Goal: Information Seeking & Learning: Learn about a topic

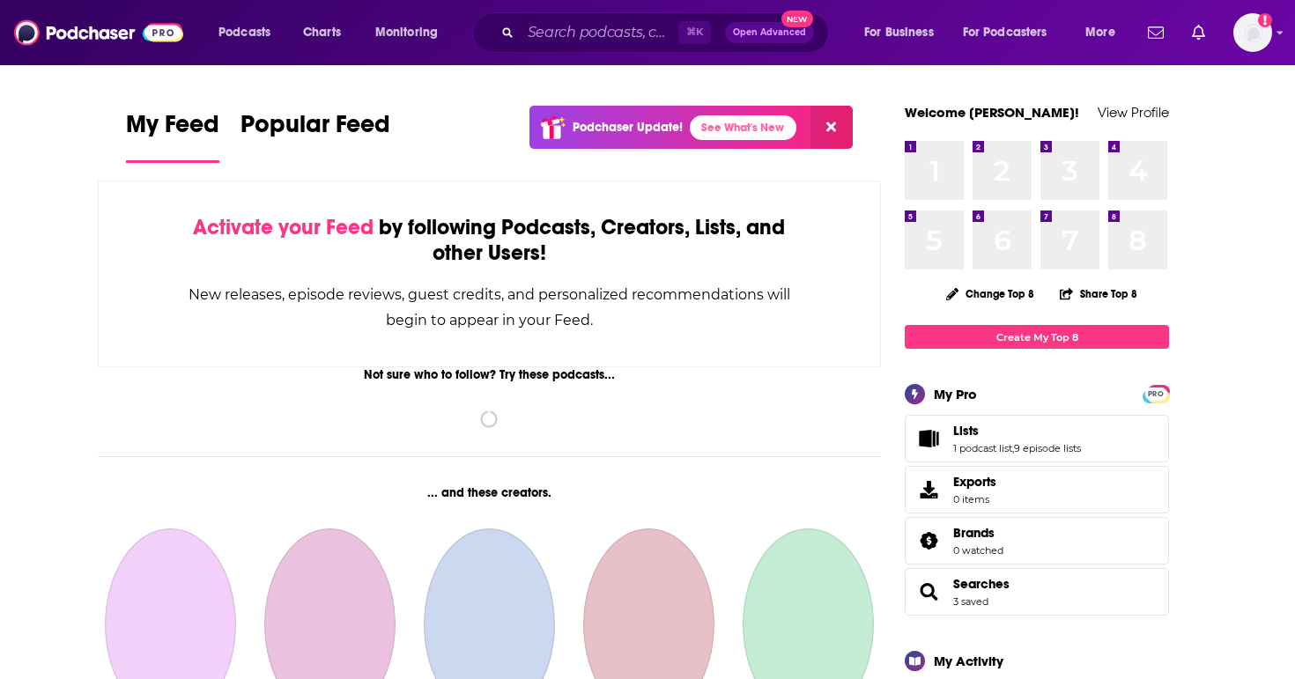
drag, startPoint x: 0, startPoint y: 0, endPoint x: 520, endPoint y: 37, distance: 520.9
click at [520, 37] on div "⌘ K Open Advanced New" at bounding box center [650, 32] width 357 height 41
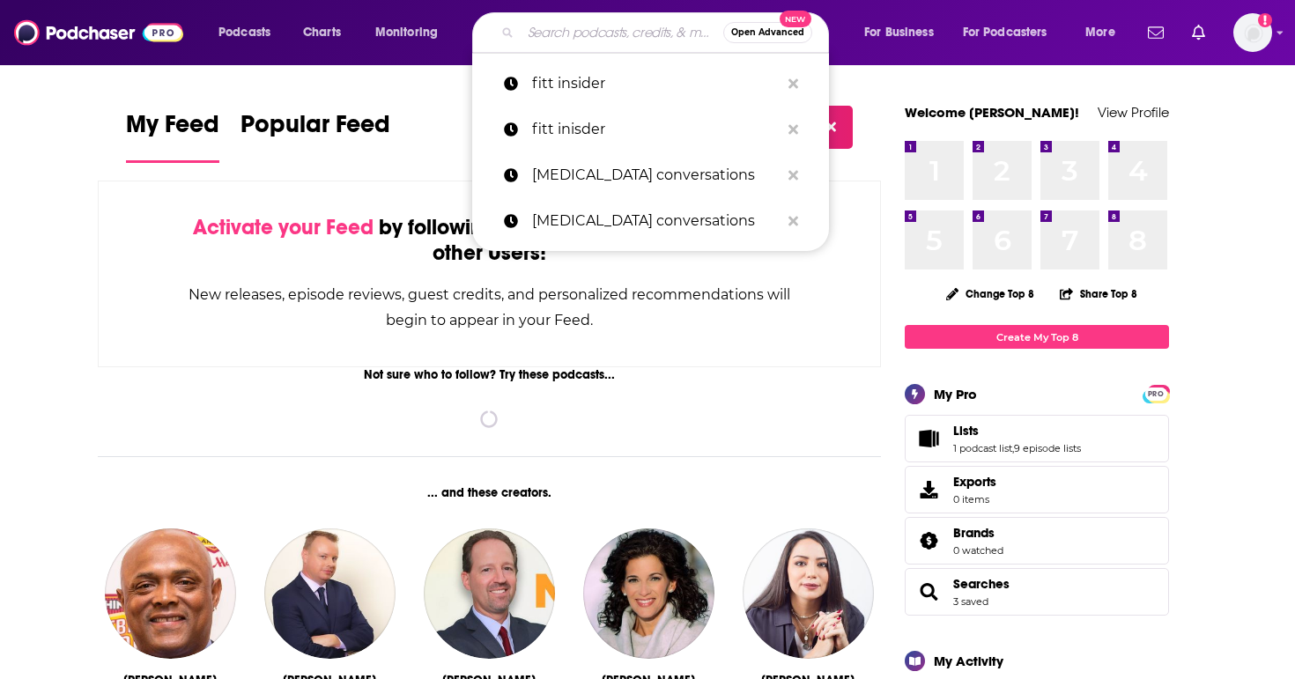
click at [533, 33] on input "Search podcasts, credits, & more..." at bounding box center [621, 32] width 203 height 28
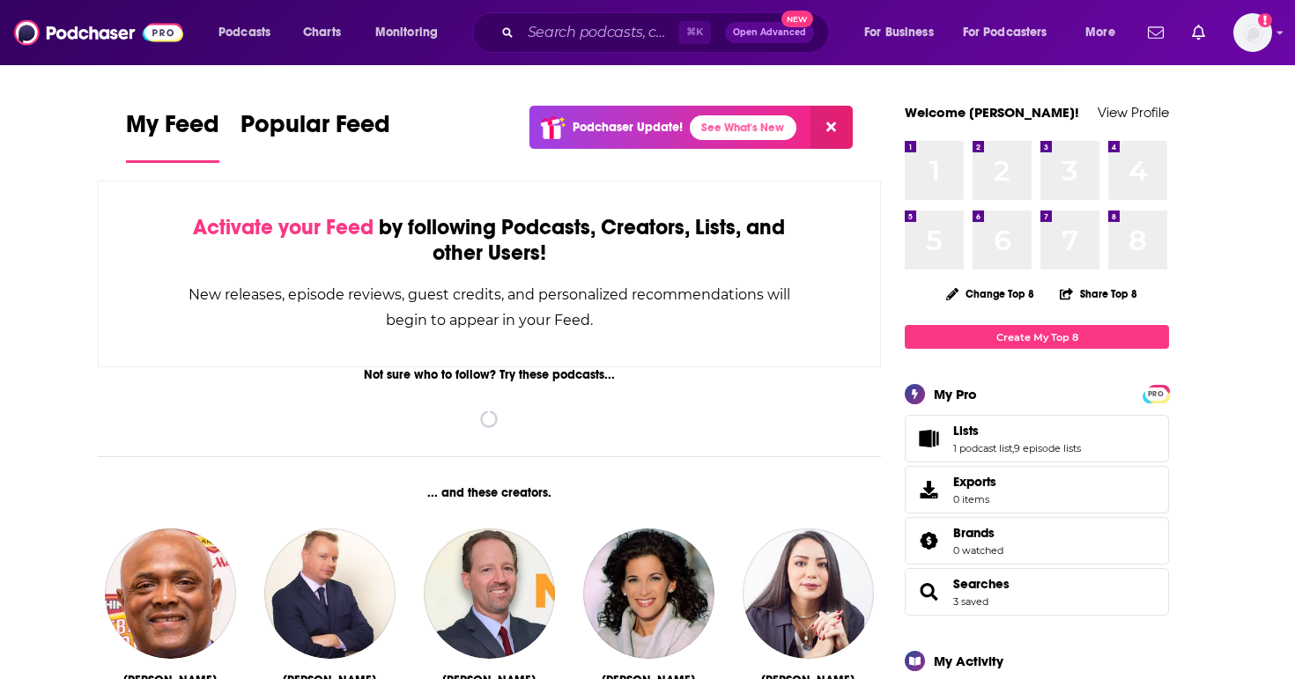
click at [507, 33] on icon "Search podcasts, credits, & more..." at bounding box center [507, 32] width 10 height 10
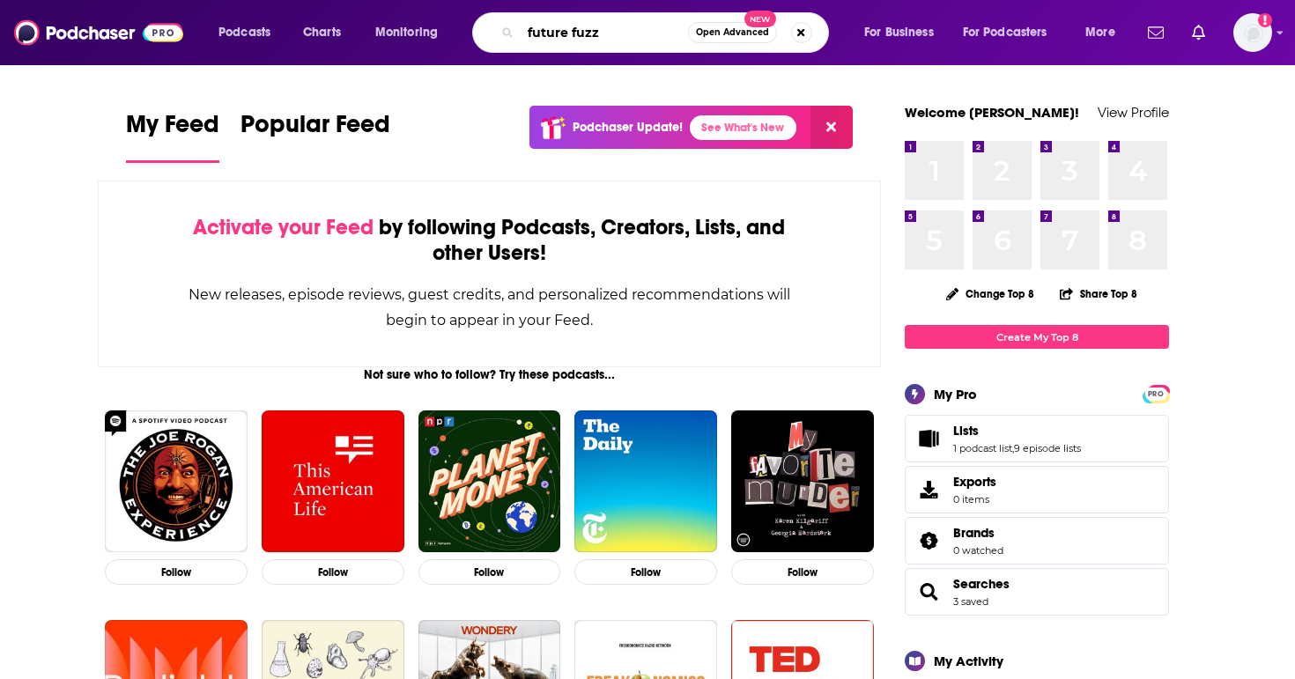
type input "future fuzz"
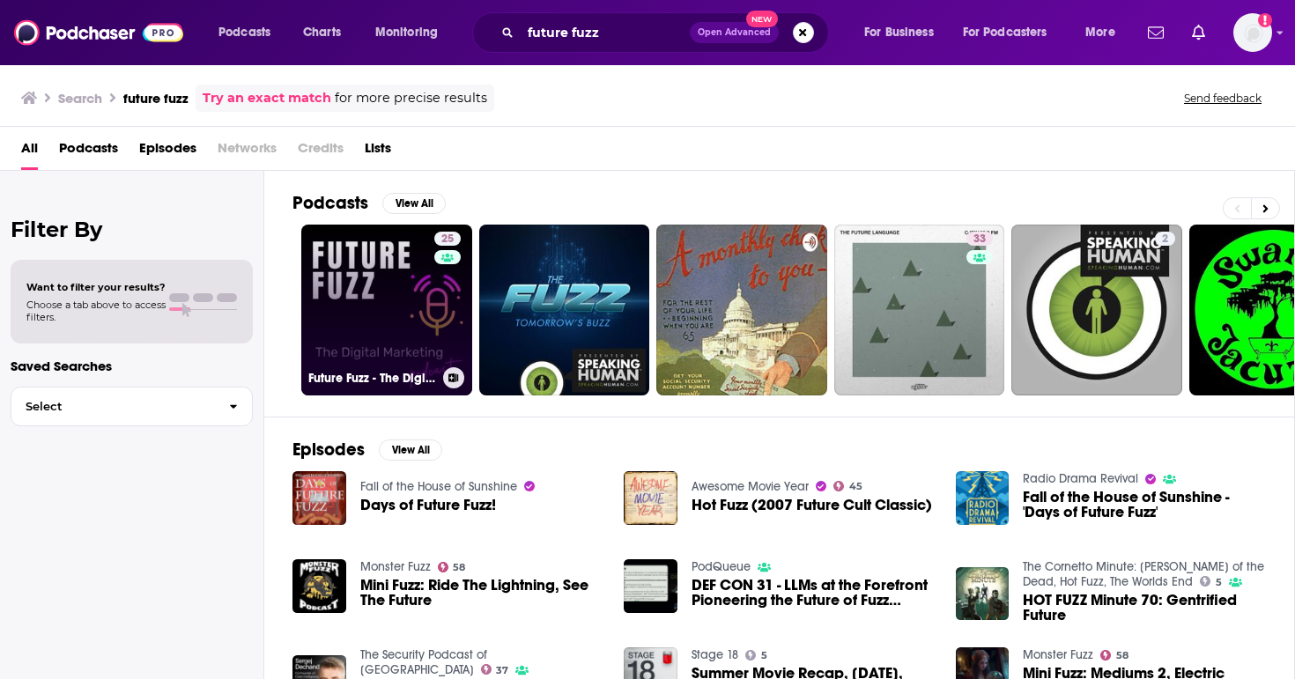
click at [391, 336] on link "25 Future Fuzz - The Digital Marketing Podcast" at bounding box center [386, 310] width 171 height 171
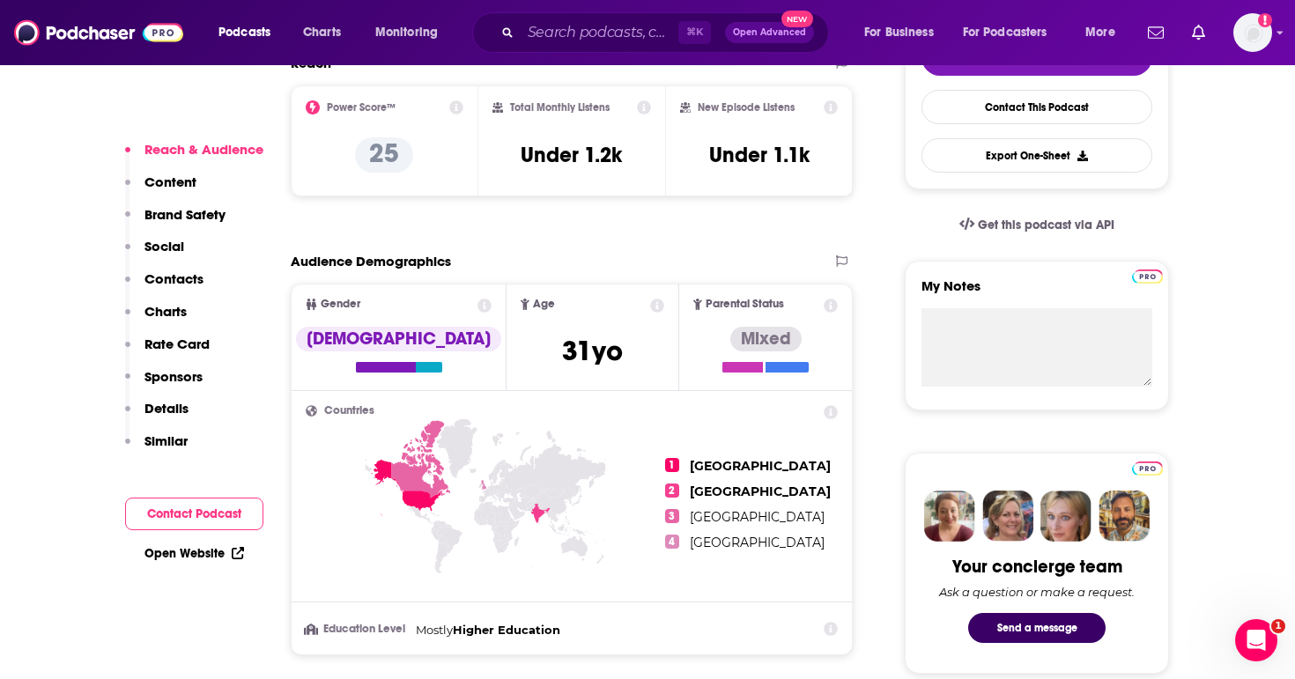
scroll to position [457, 0]
